Goal: Obtain resource: Download file/media

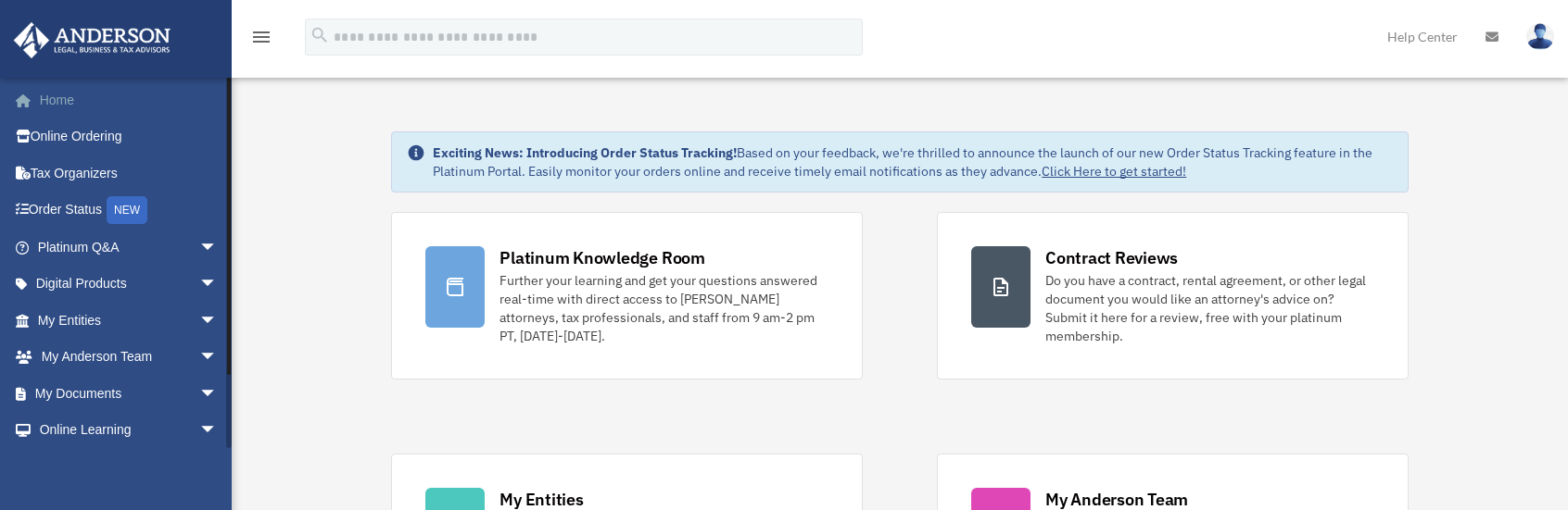
click at [57, 102] on link "Home" at bounding box center [129, 100] width 233 height 37
click at [200, 318] on span "arrow_drop_down" at bounding box center [218, 321] width 37 height 38
click at [200, 316] on span "arrow_drop_up" at bounding box center [218, 321] width 37 height 38
click at [200, 353] on span "arrow_drop_down" at bounding box center [218, 358] width 37 height 38
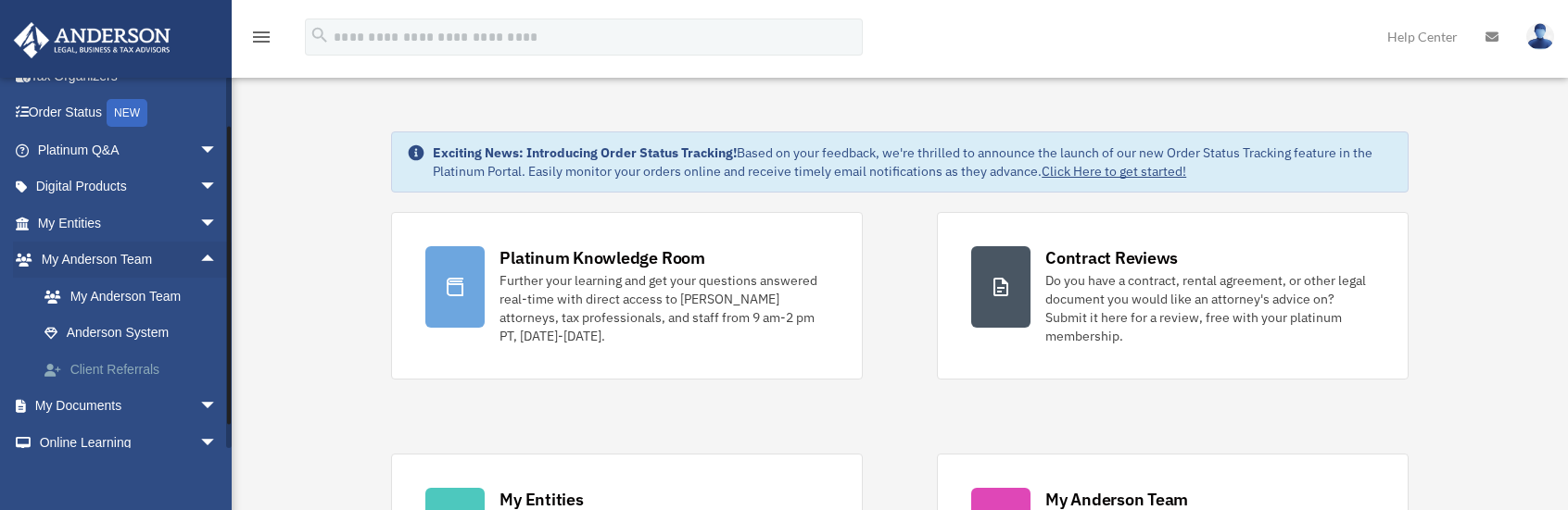
scroll to position [185, 0]
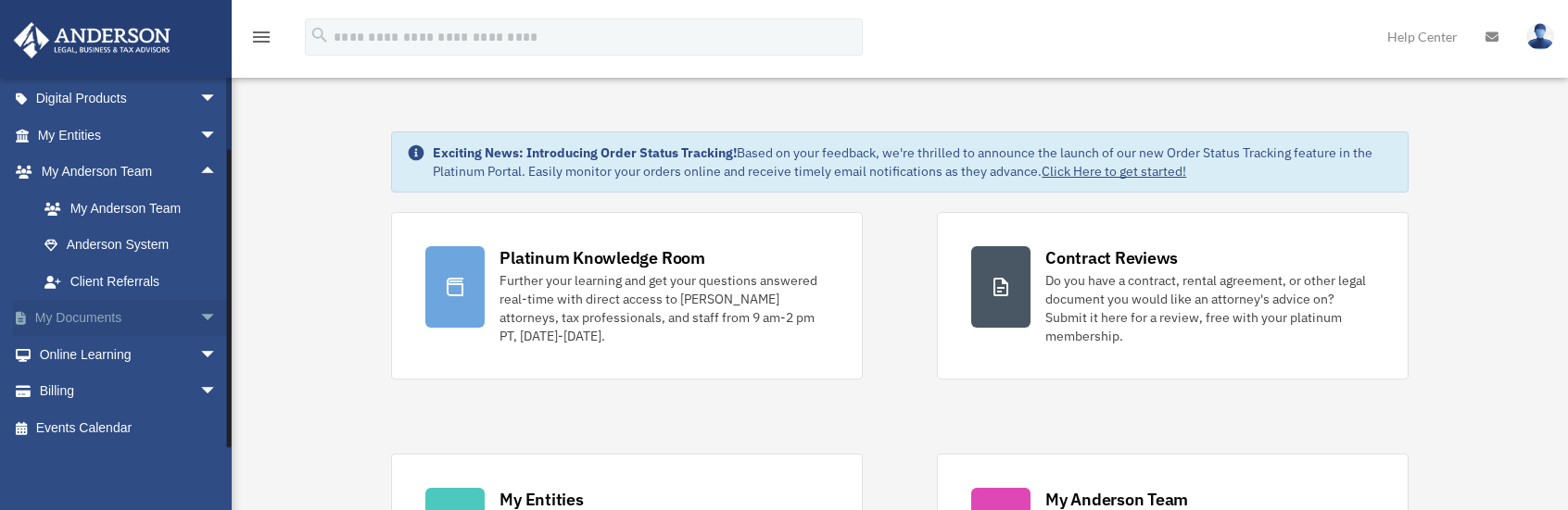
click at [200, 319] on span "arrow_drop_down" at bounding box center [218, 319] width 37 height 38
click at [86, 357] on link "Box" at bounding box center [136, 354] width 219 height 37
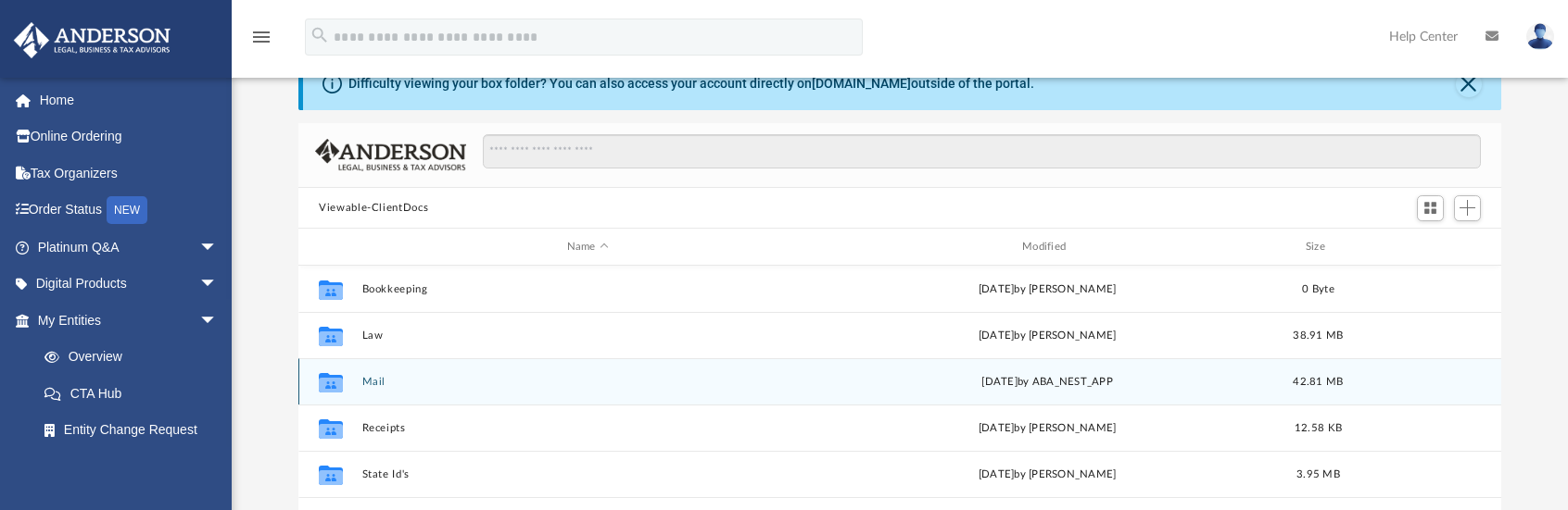
scroll to position [92, 0]
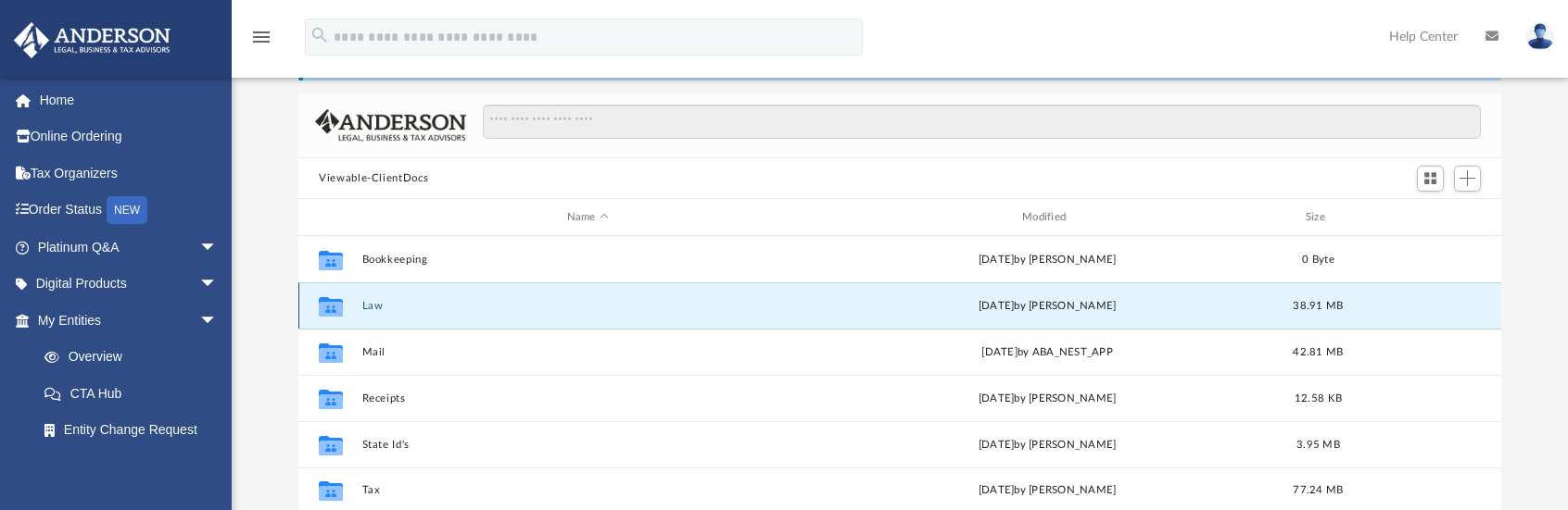
click at [368, 305] on button "Law" at bounding box center [588, 306] width 451 height 12
click at [419, 309] on button "FLORIDAVL LLC" at bounding box center [588, 306] width 451 height 12
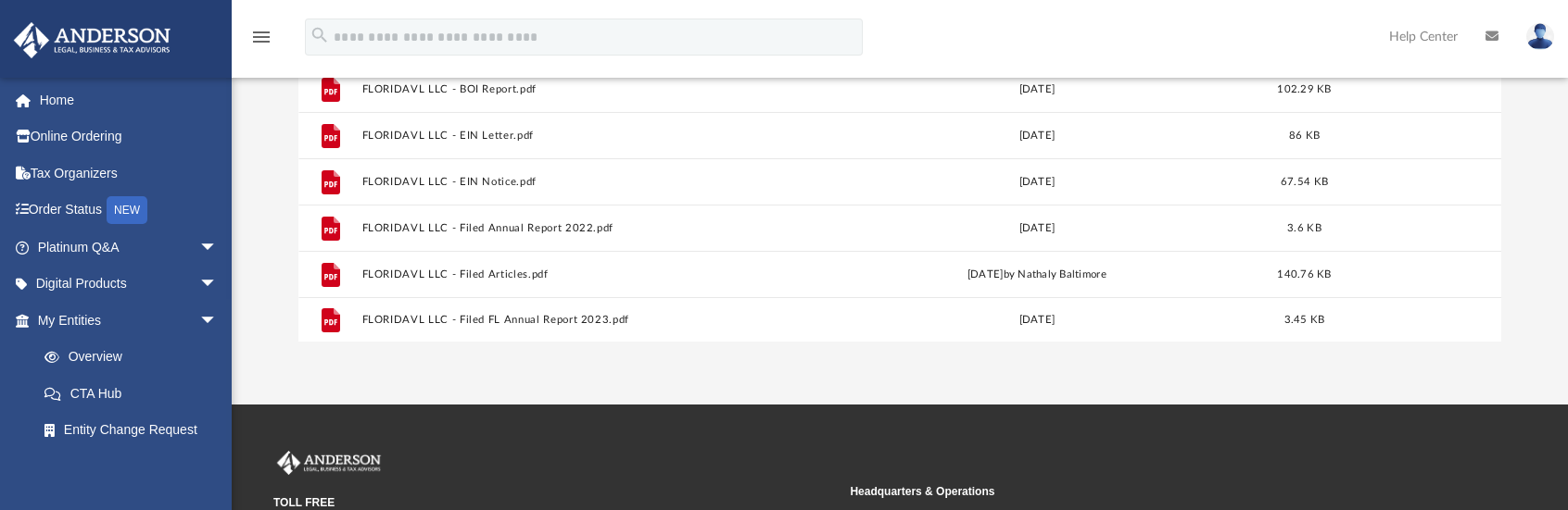
scroll to position [0, 0]
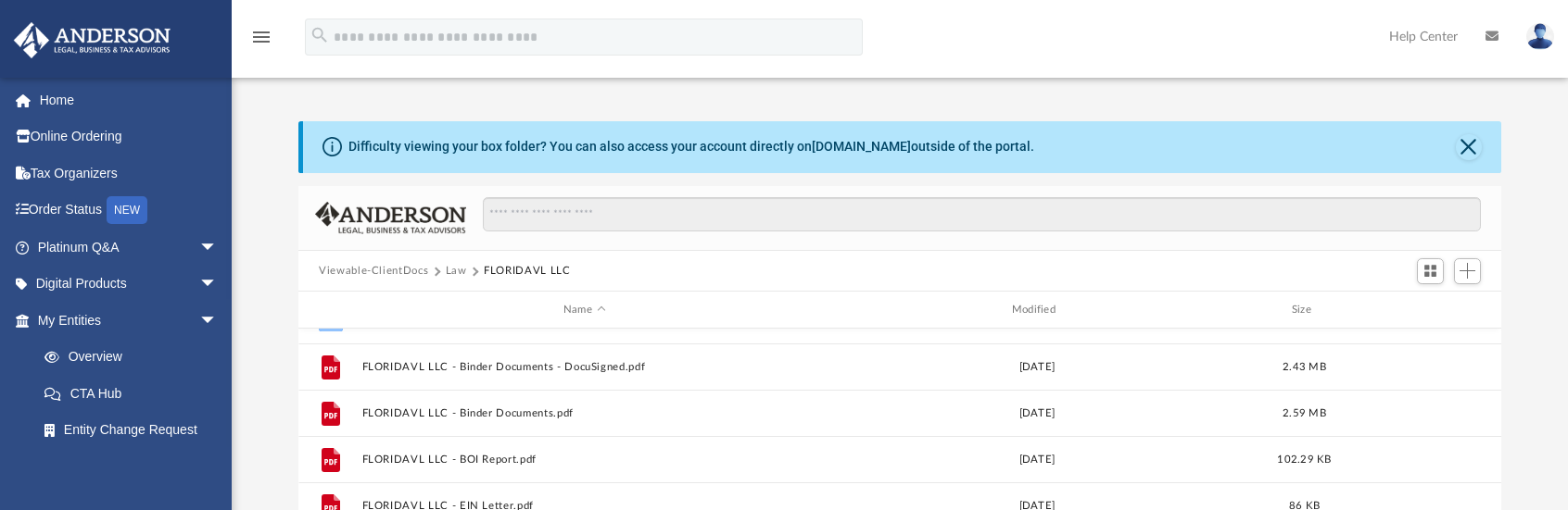
click at [455, 268] on button "Law" at bounding box center [456, 271] width 22 height 17
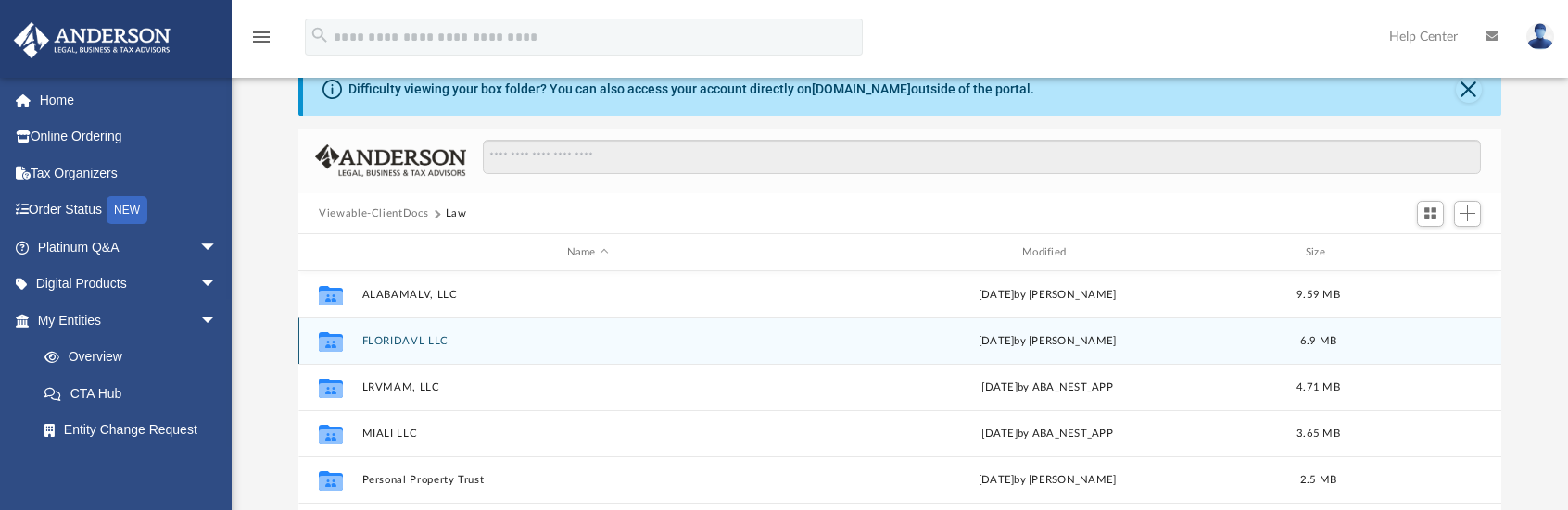
scroll to position [185, 0]
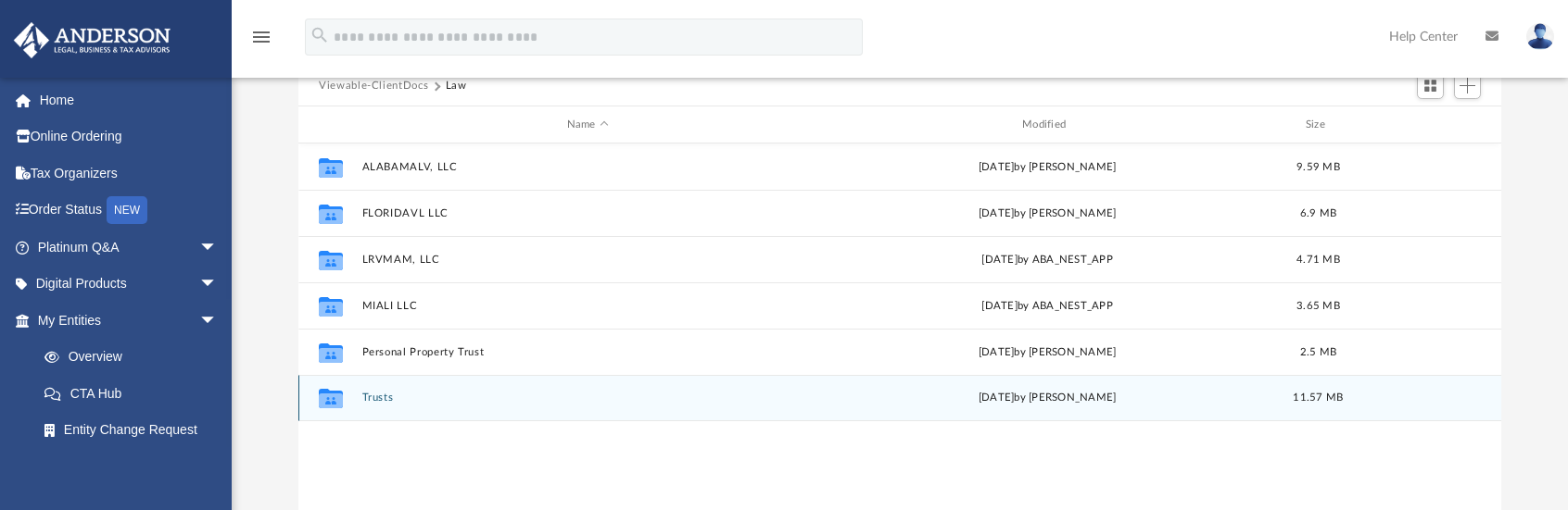
click at [390, 397] on button "Trusts" at bounding box center [588, 398] width 451 height 12
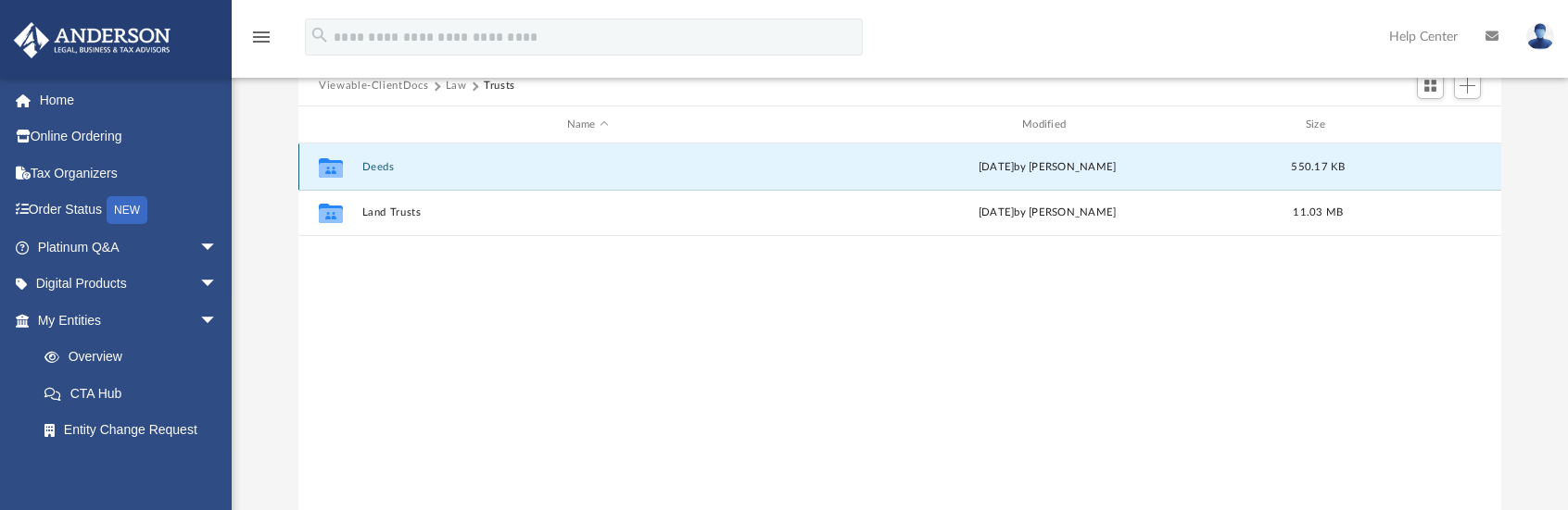
click at [375, 171] on button "Deeds" at bounding box center [588, 167] width 451 height 12
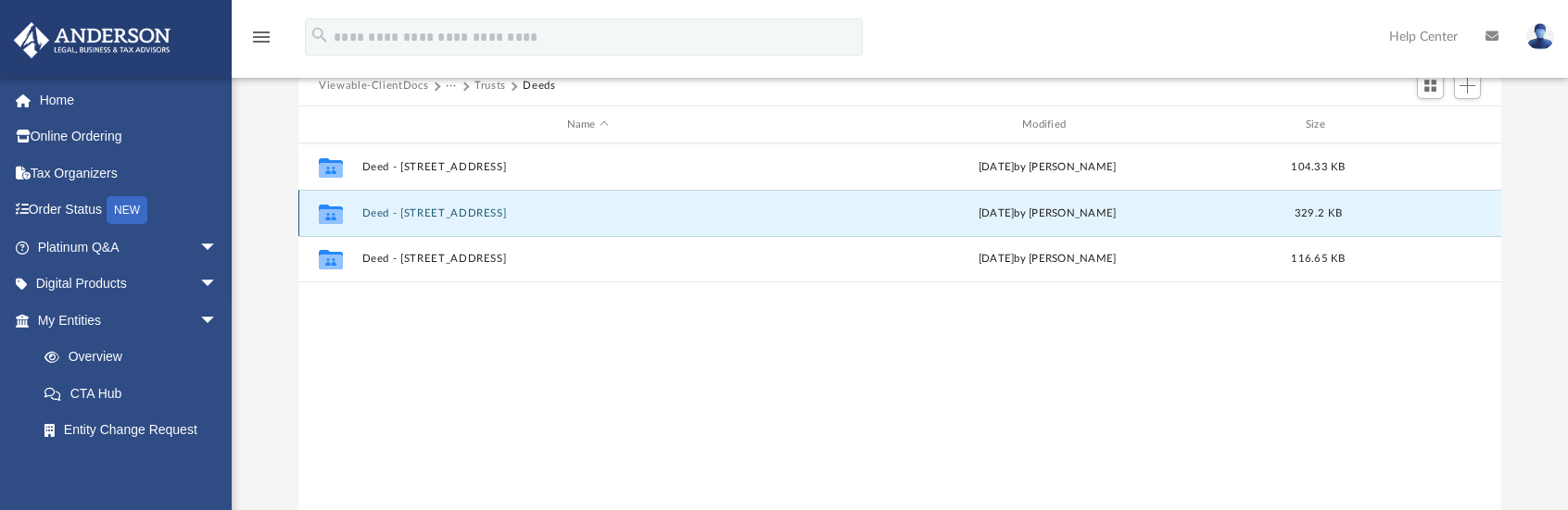
click at [488, 212] on button "Deed - [STREET_ADDRESS]" at bounding box center [588, 213] width 451 height 12
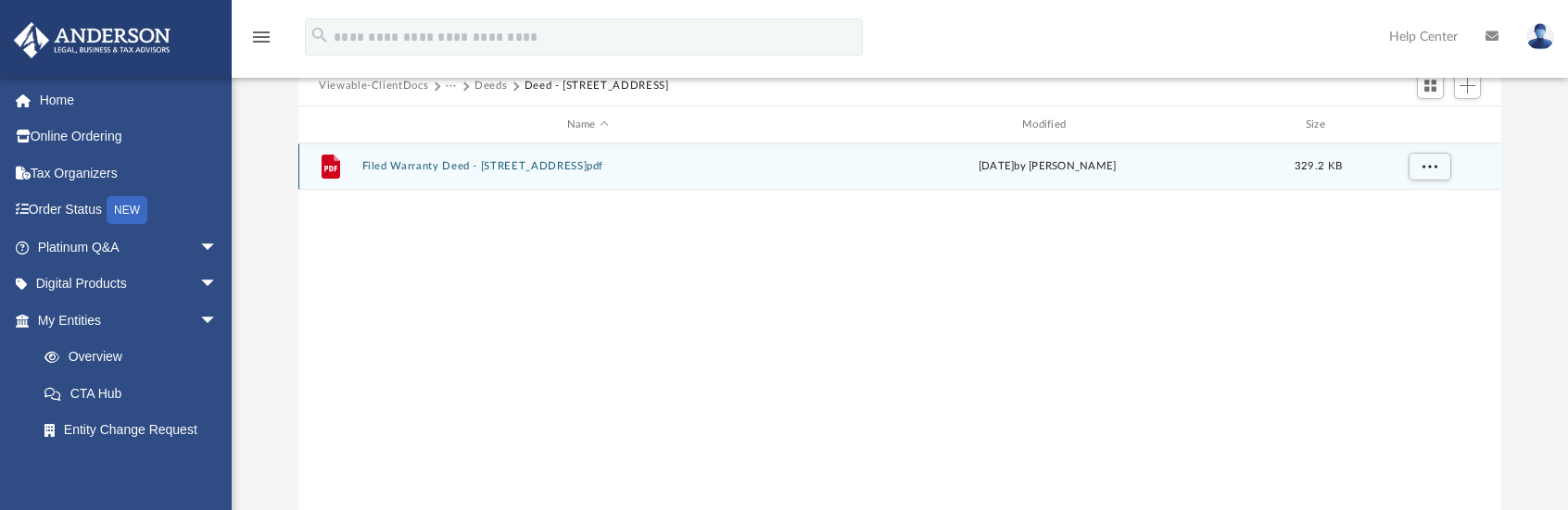
click at [559, 166] on button "Filed Warranty Deed - [STREET_ADDRESS]pdf" at bounding box center [588, 167] width 451 height 12
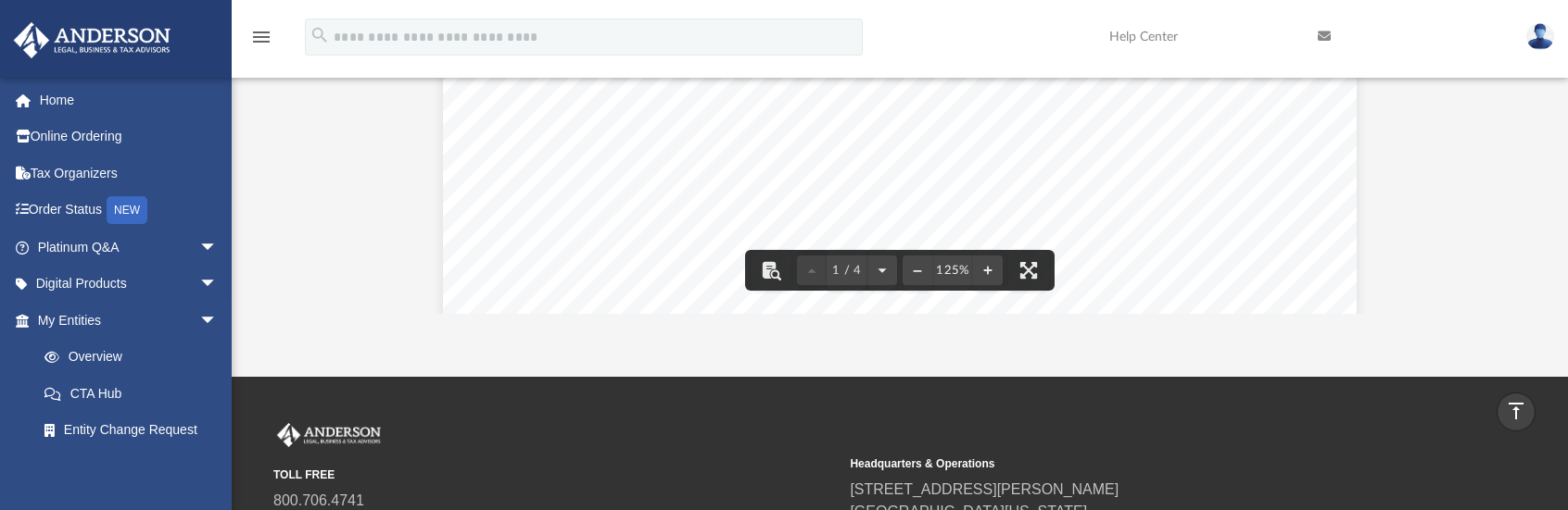
scroll to position [371, 0]
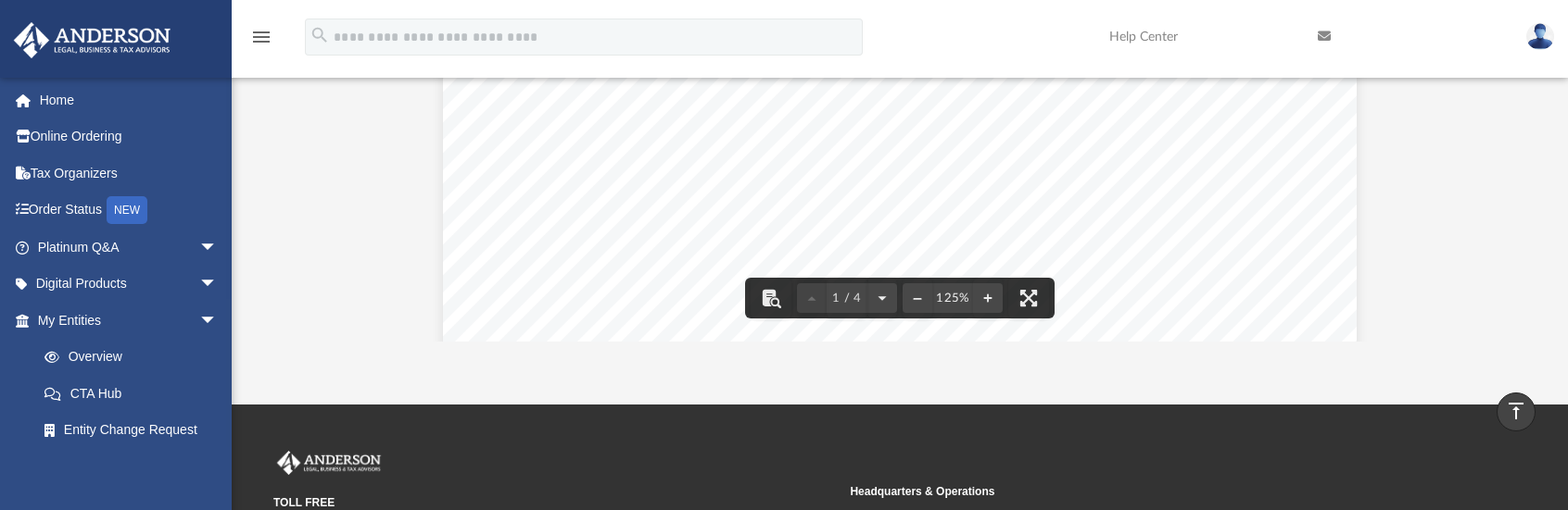
click at [1267, 167] on div "Page 1" at bounding box center [899, 479] width 914 height 1203
